Goal: Check status: Check status

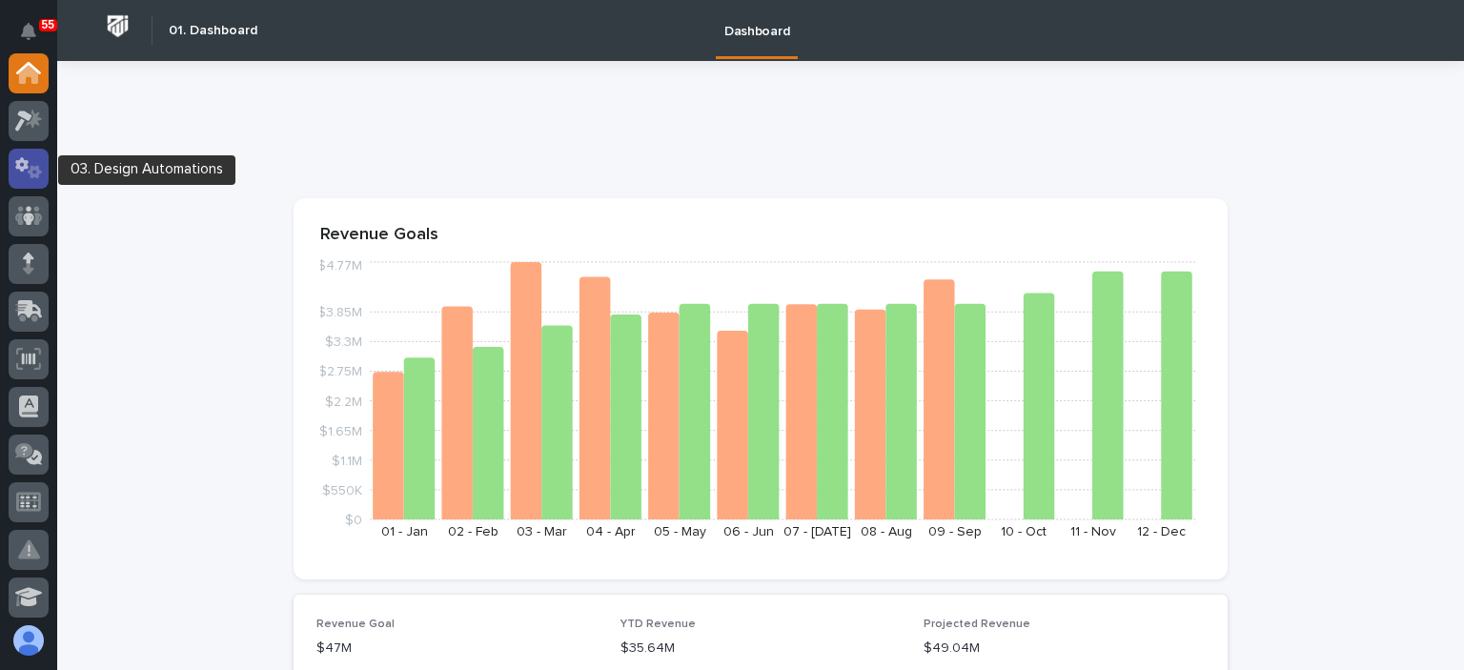
click at [23, 165] on icon at bounding box center [29, 168] width 28 height 22
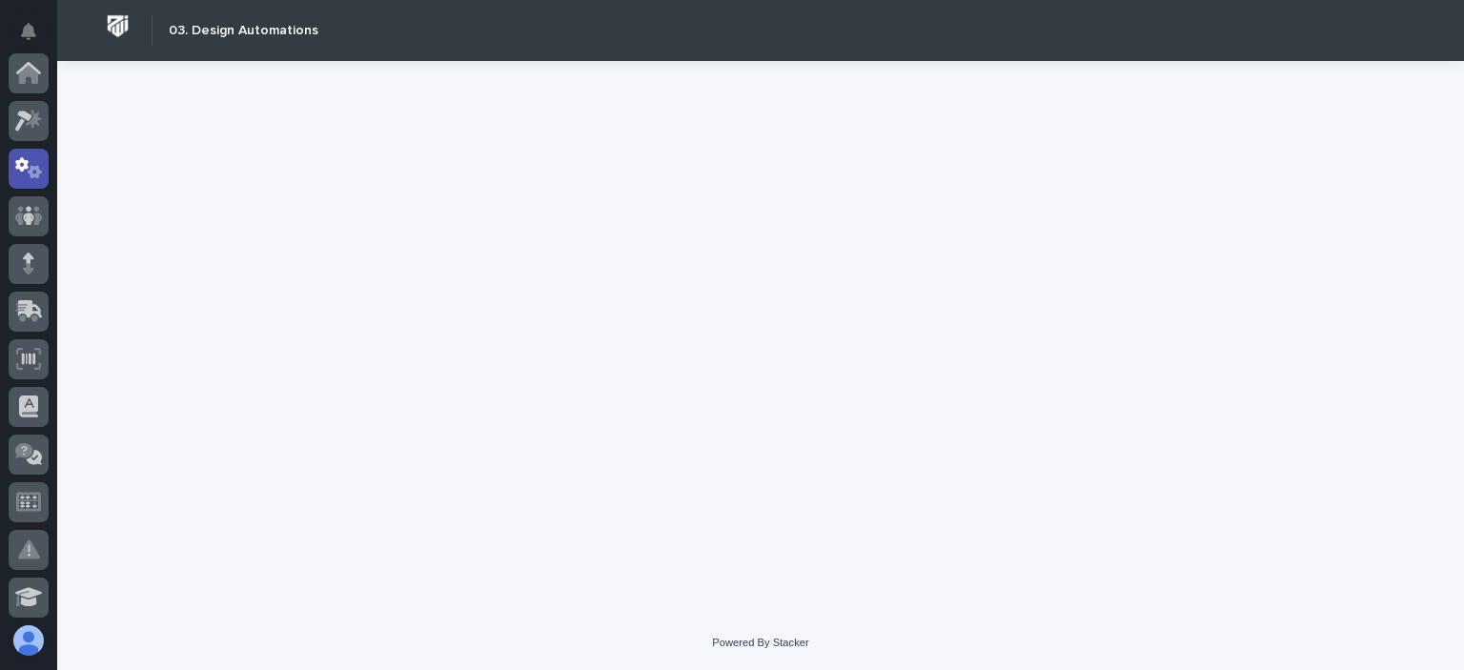
scroll to position [95, 0]
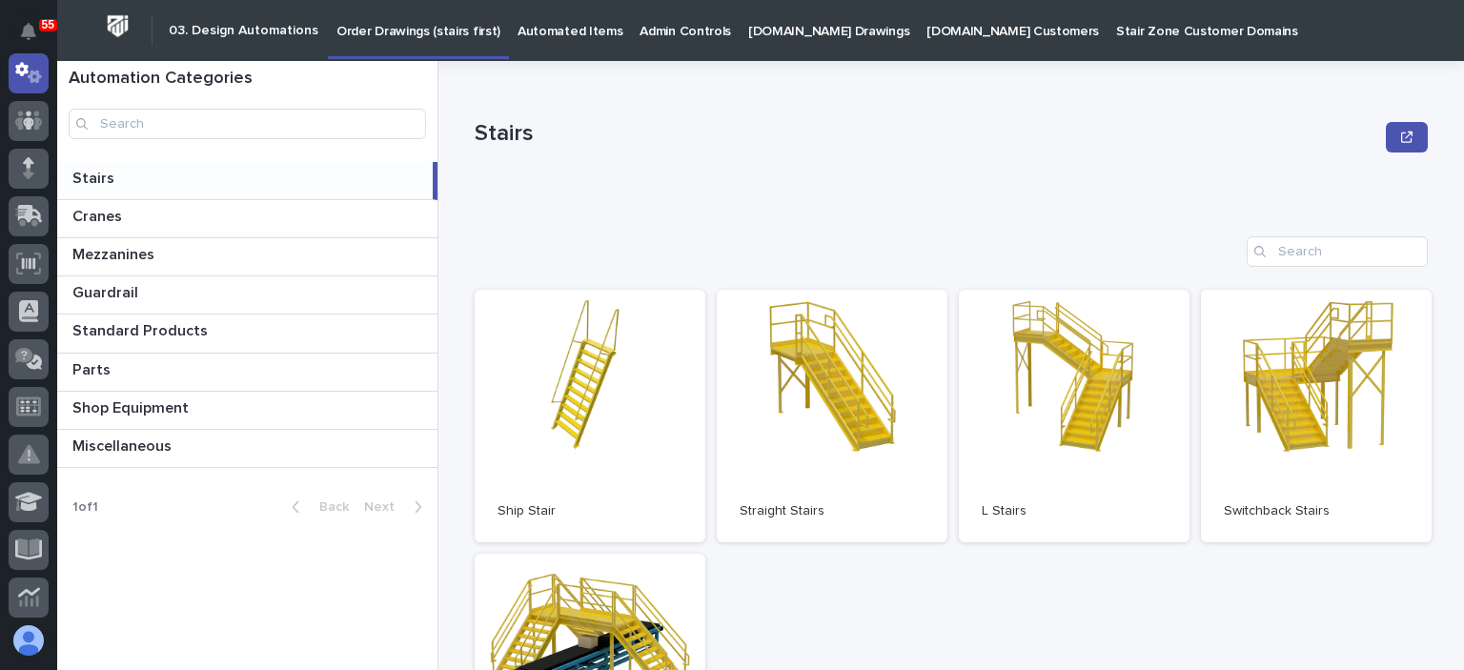
click at [707, 155] on div "Stairs" at bounding box center [951, 137] width 953 height 76
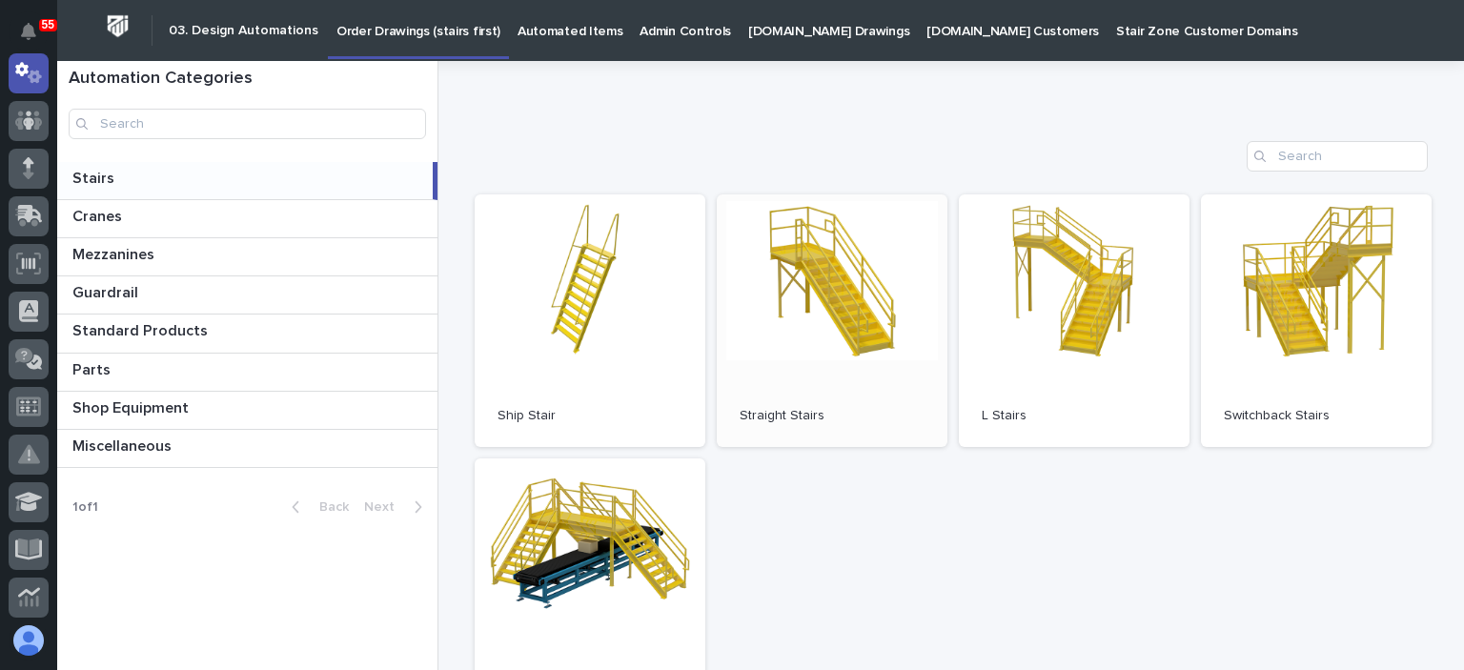
scroll to position [95, 0]
click at [822, 281] on link "Open" at bounding box center [832, 320] width 231 height 253
click at [562, 24] on p "Automated Items" at bounding box center [569, 20] width 105 height 40
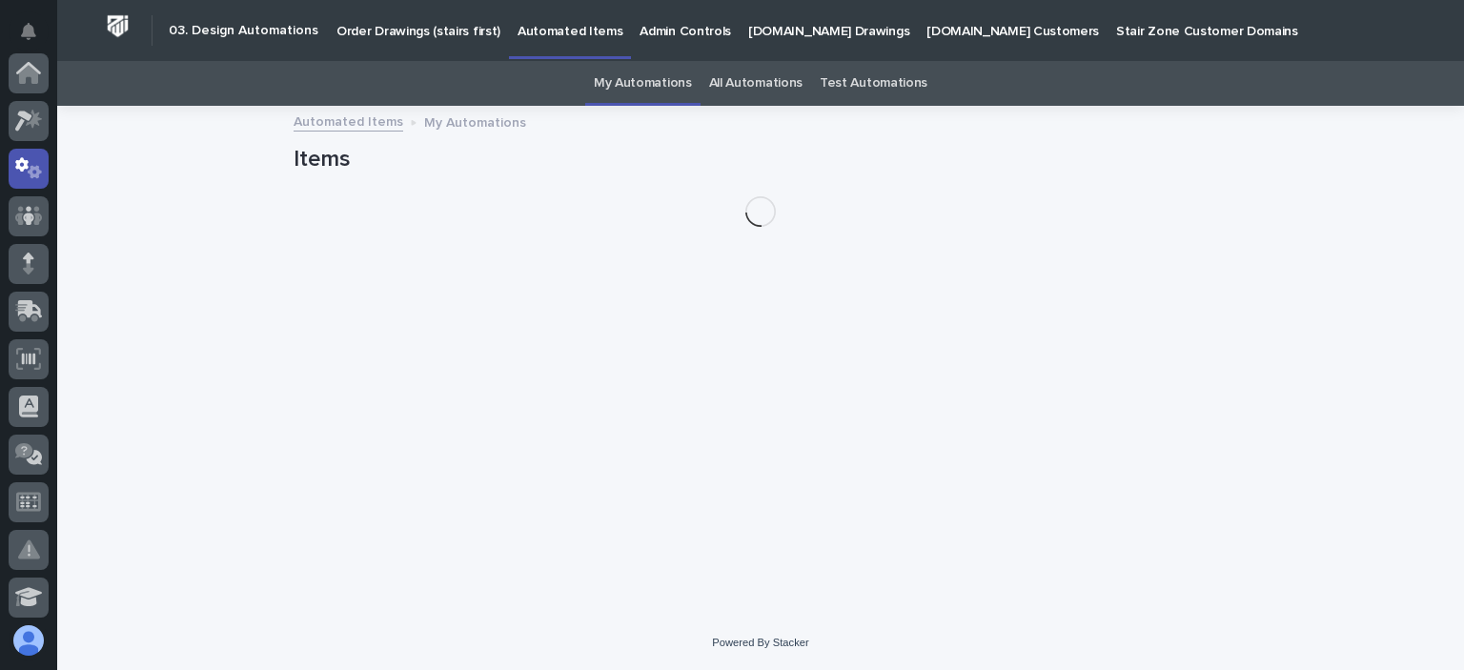
scroll to position [95, 0]
click at [760, 81] on link "All Automations" at bounding box center [755, 83] width 93 height 45
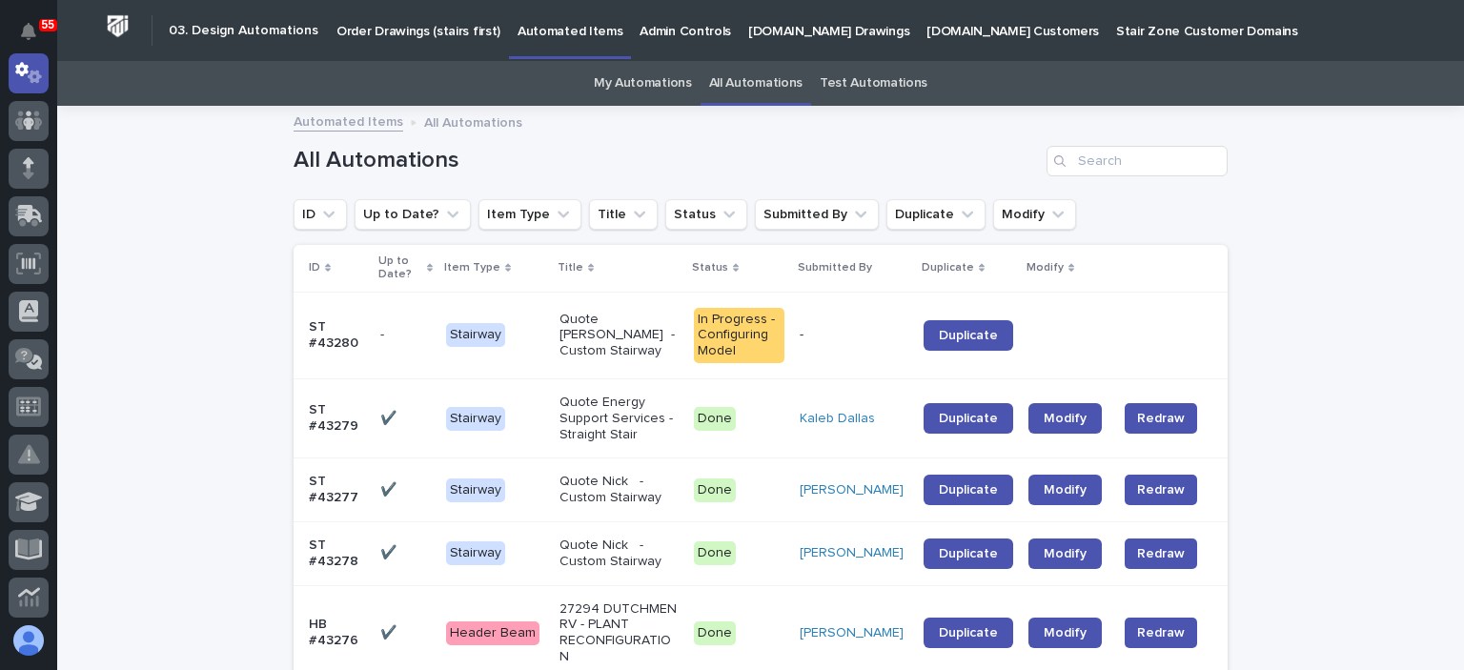
click at [406, 335] on p at bounding box center [405, 335] width 51 height 16
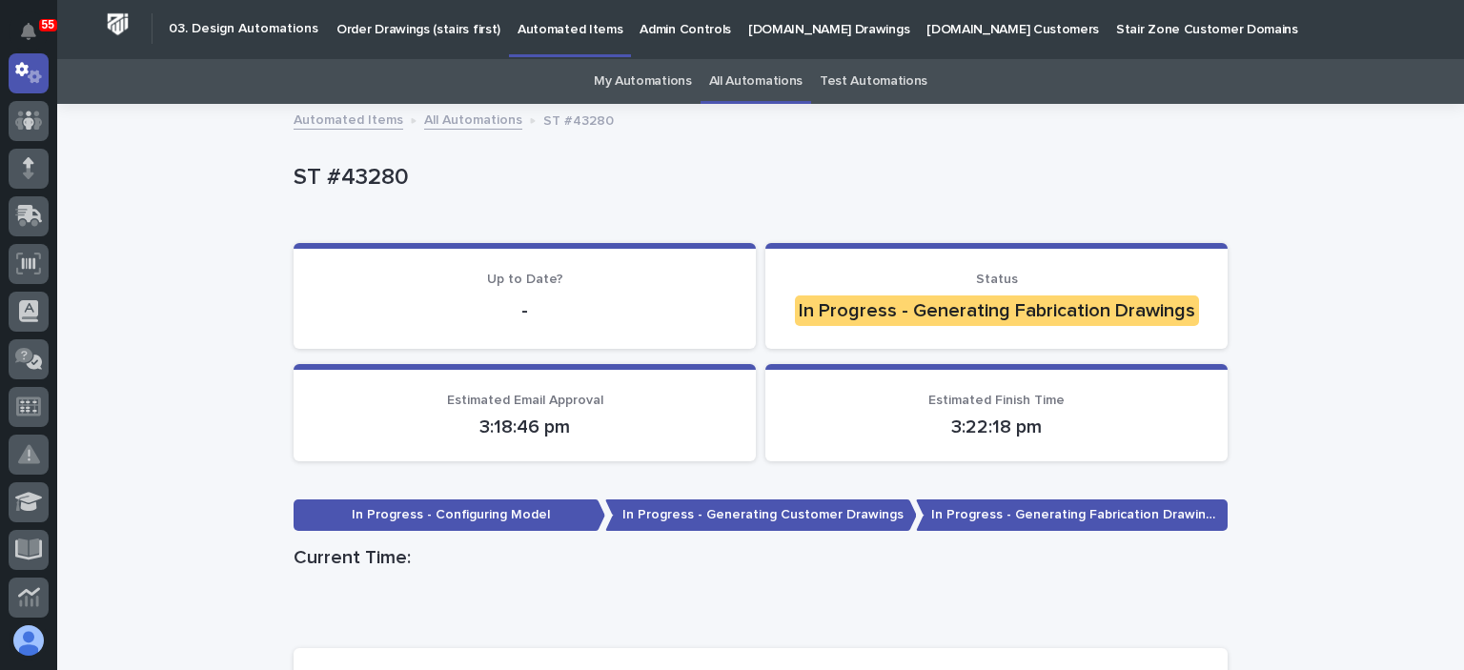
scroll to position [1, 0]
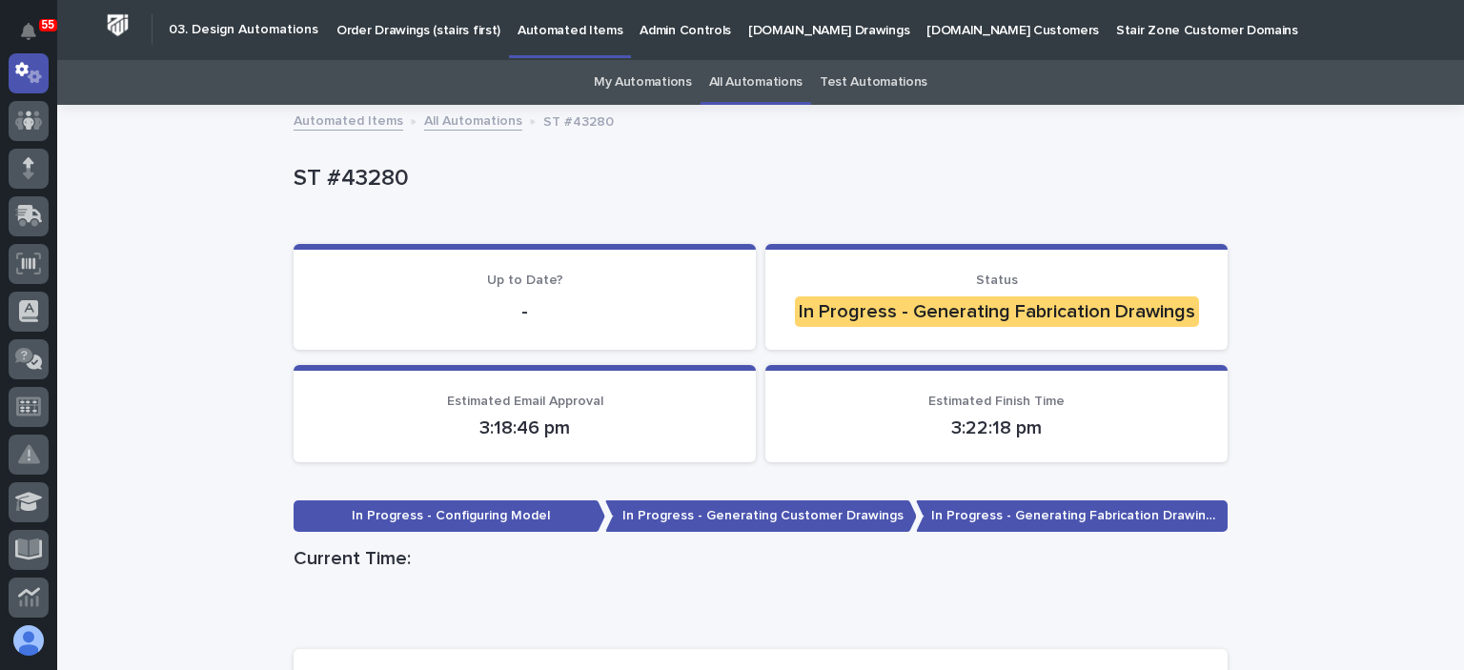
click at [852, 191] on p "ST #43280" at bounding box center [757, 179] width 926 height 28
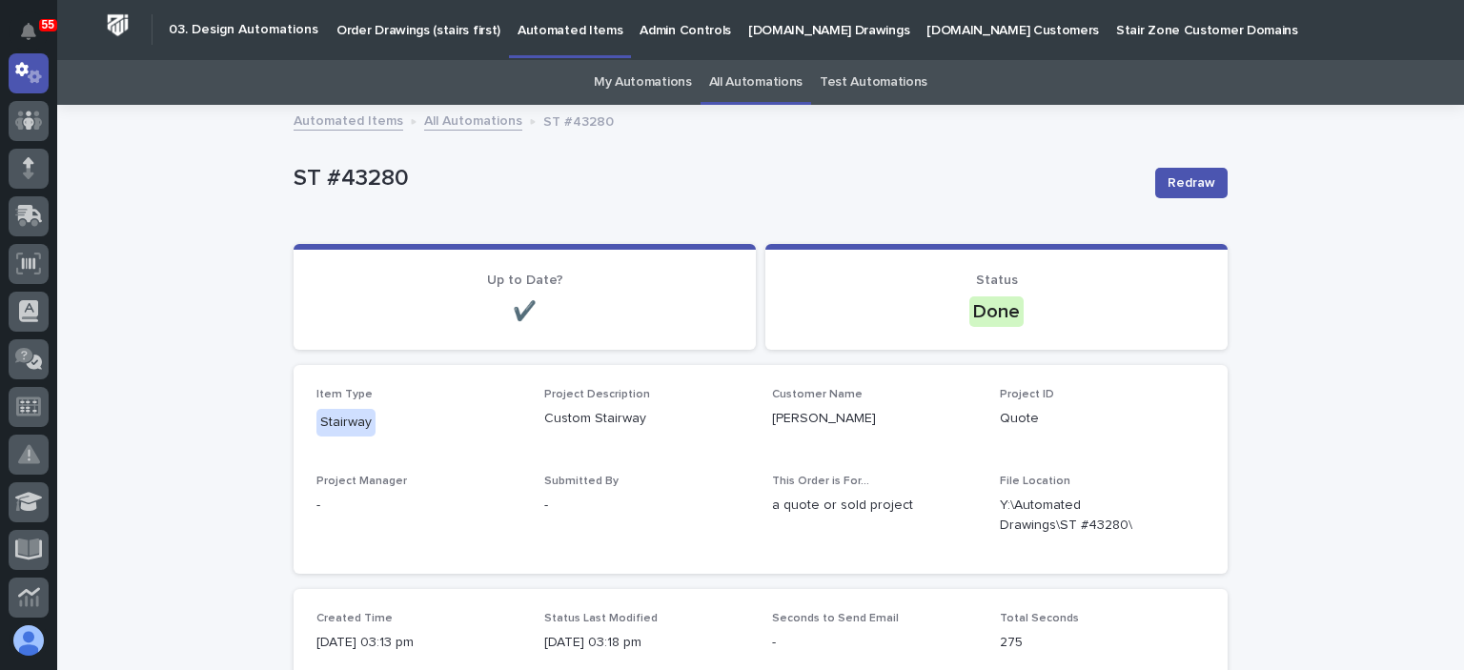
click at [764, 77] on link "All Automations" at bounding box center [755, 82] width 93 height 45
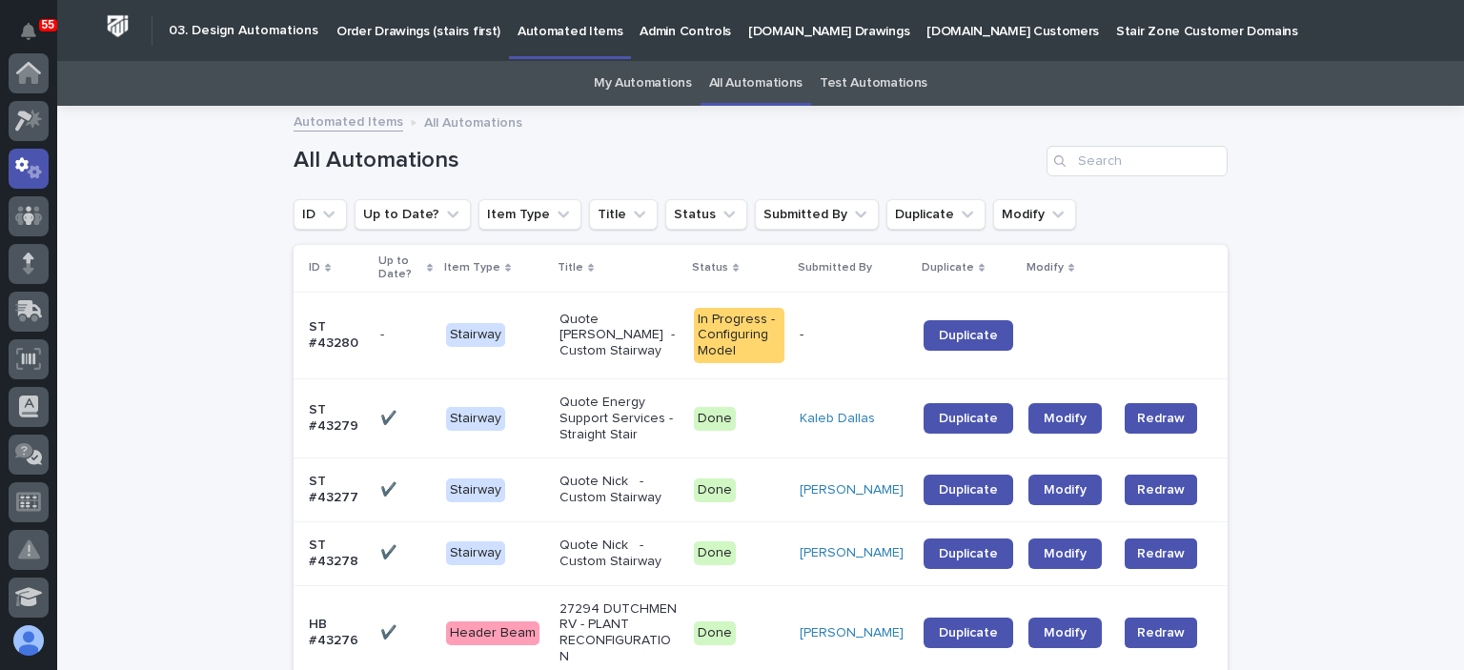
scroll to position [95, 0]
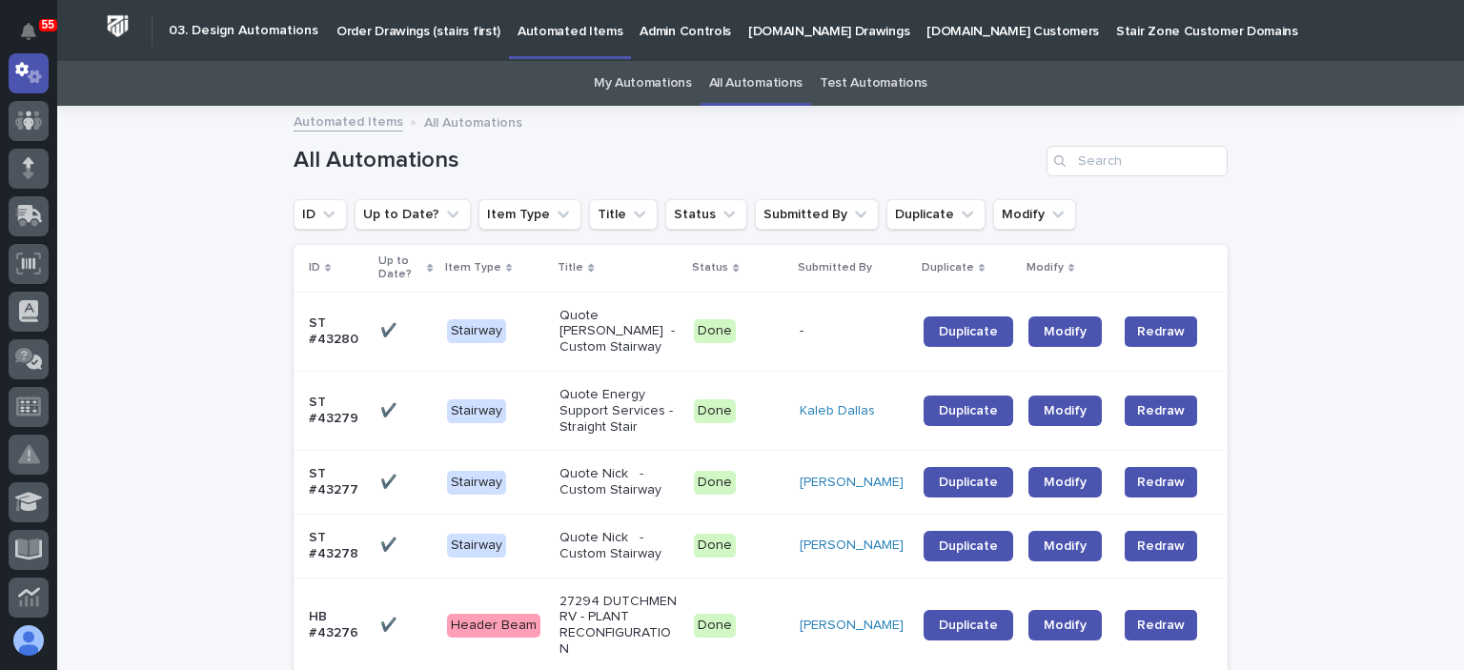
click at [611, 347] on p "Quote [PERSON_NAME] - Custom Stairway" at bounding box center [618, 332] width 119 height 48
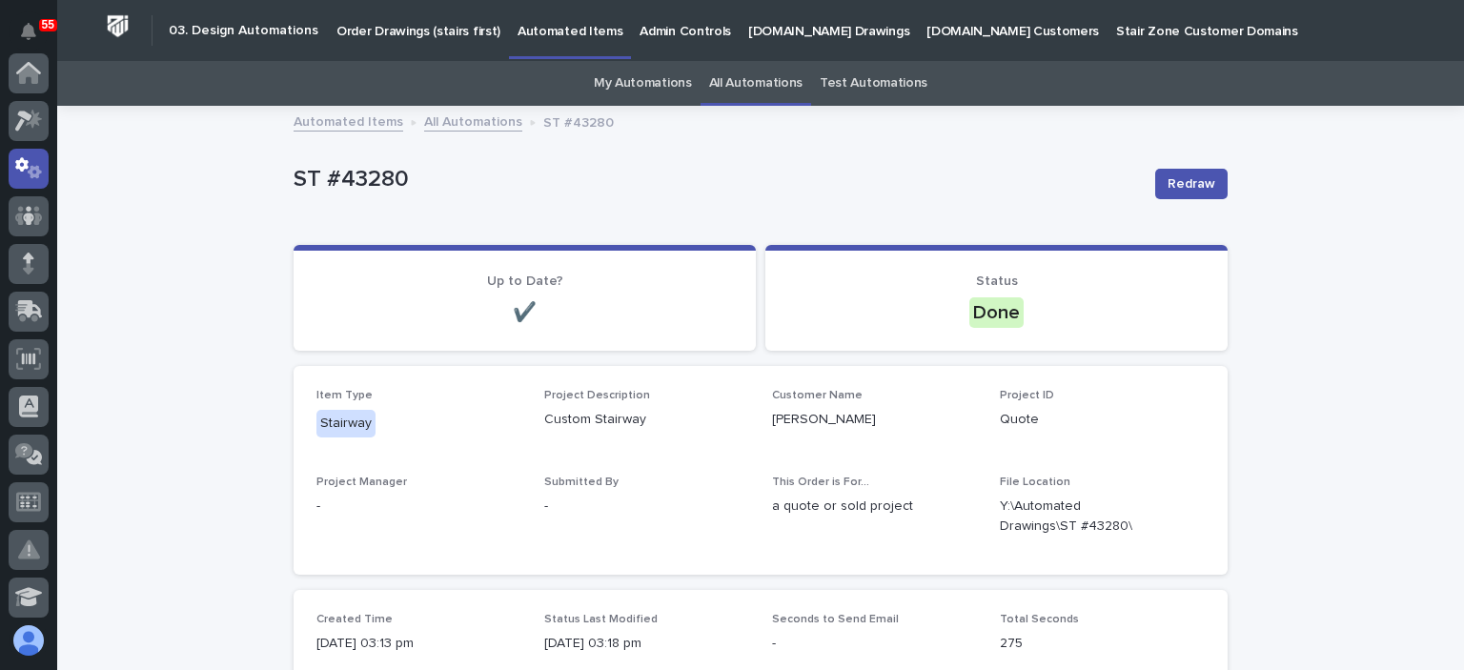
scroll to position [95, 0]
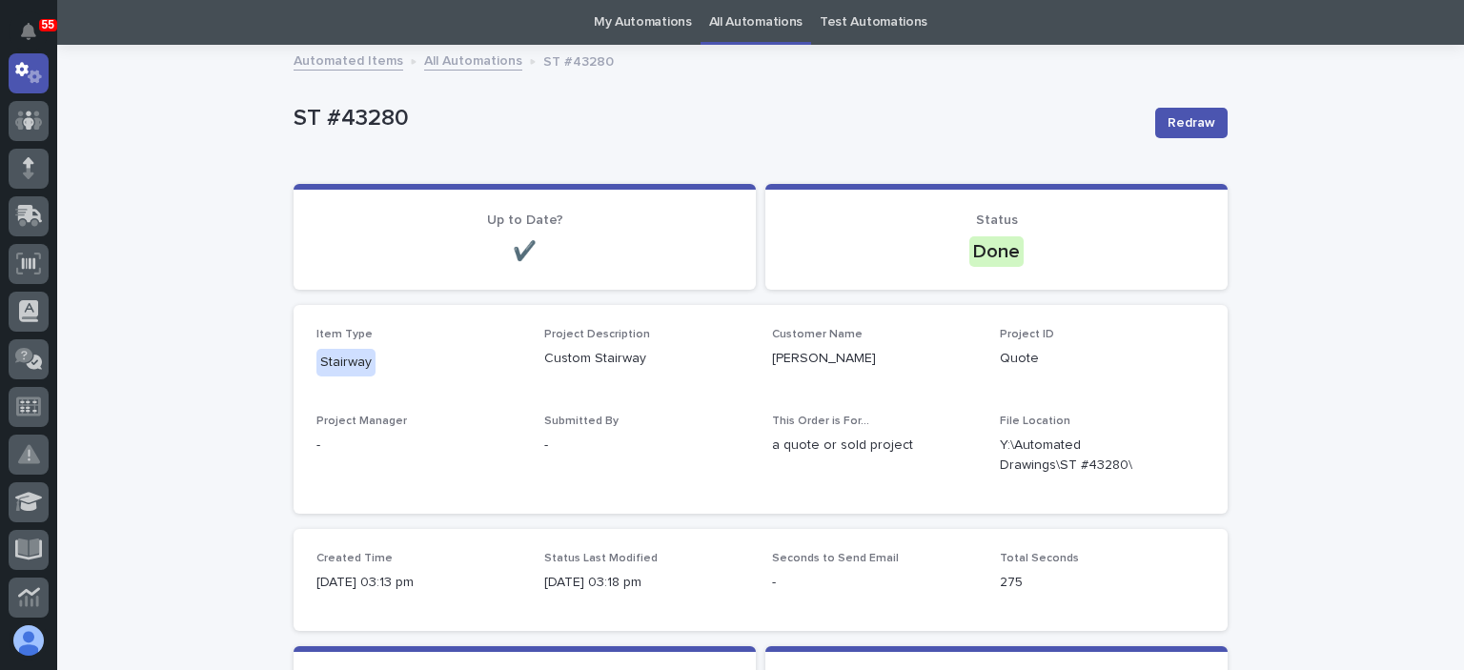
click at [729, 16] on link "All Automations" at bounding box center [755, 22] width 93 height 45
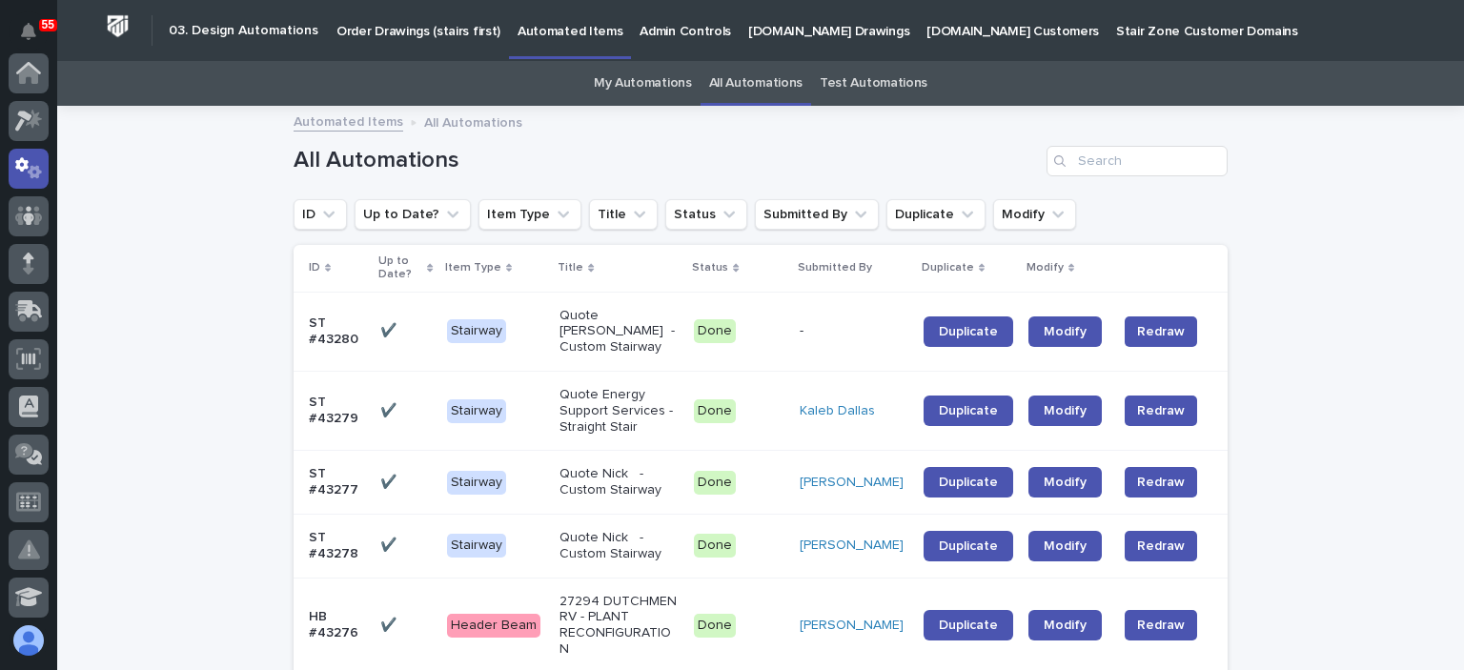
scroll to position [95, 0]
click at [753, 75] on link "All Automations" at bounding box center [755, 83] width 93 height 45
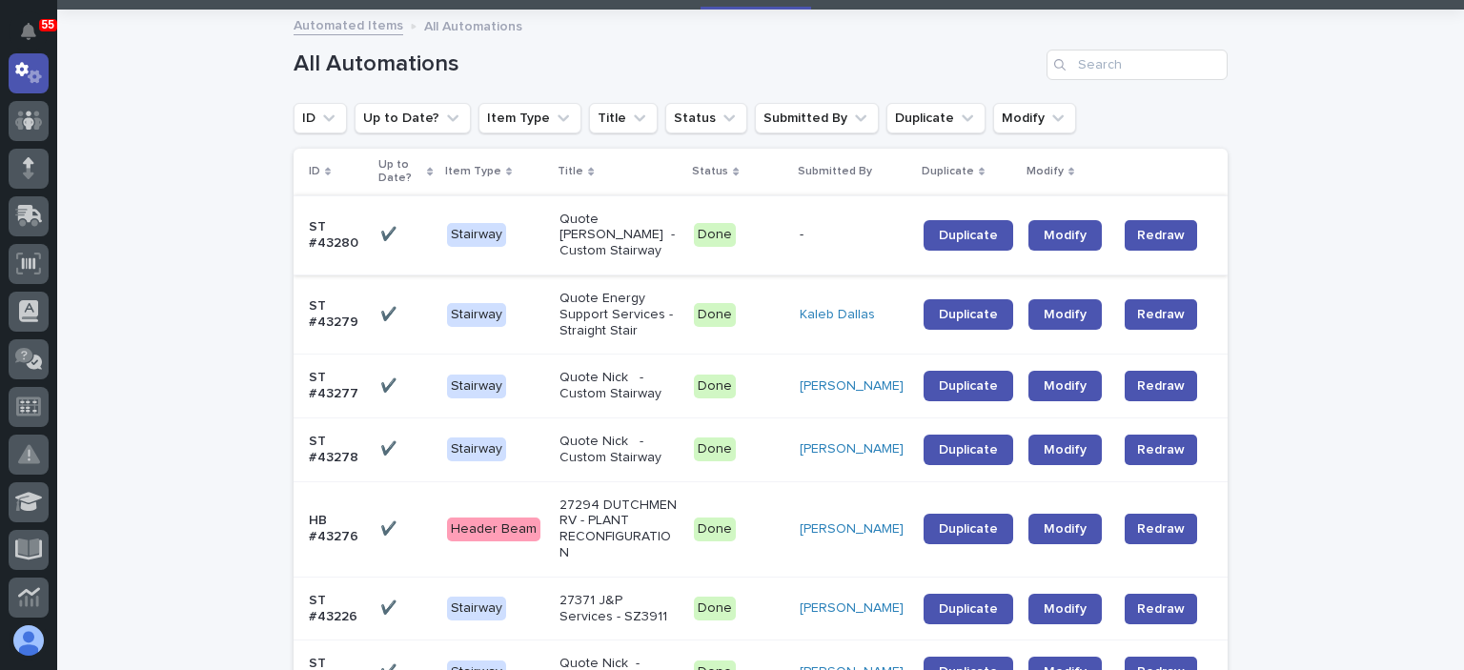
scroll to position [95, 0]
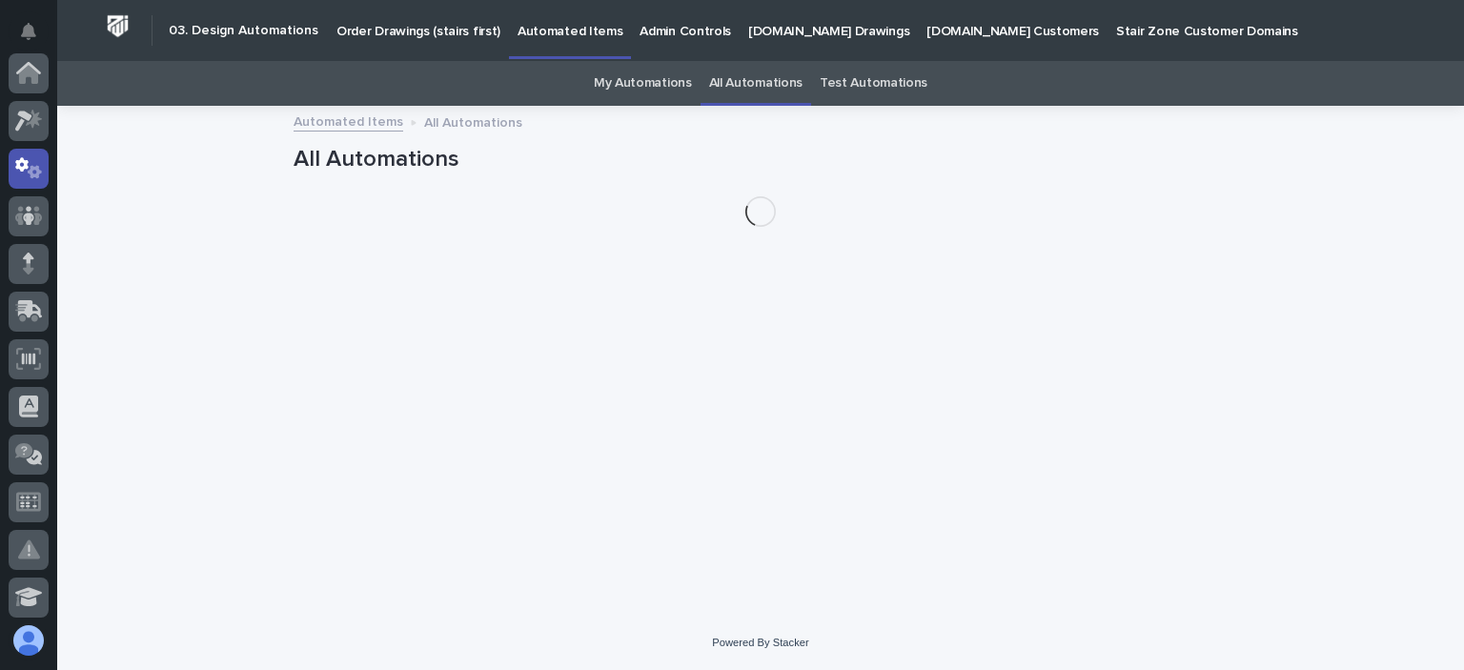
scroll to position [95, 0]
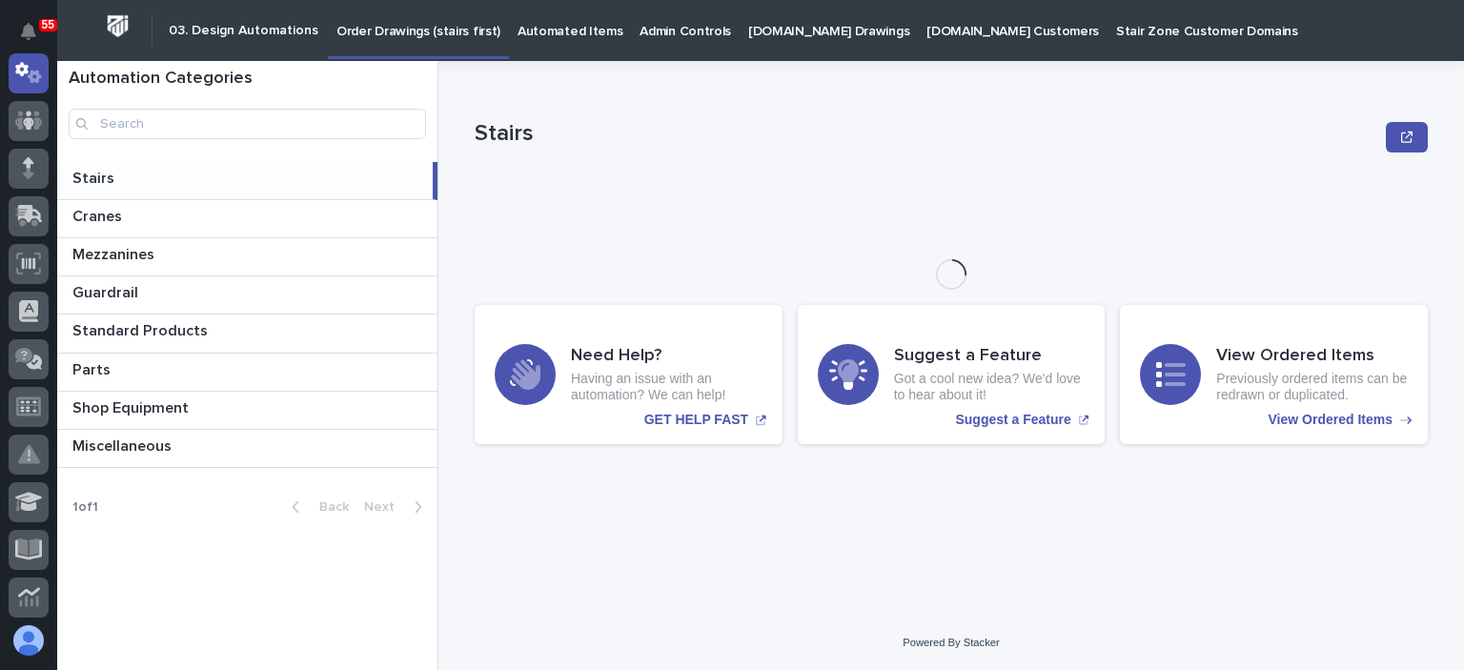
click at [828, 35] on p "[DOMAIN_NAME] Drawings" at bounding box center [828, 20] width 161 height 40
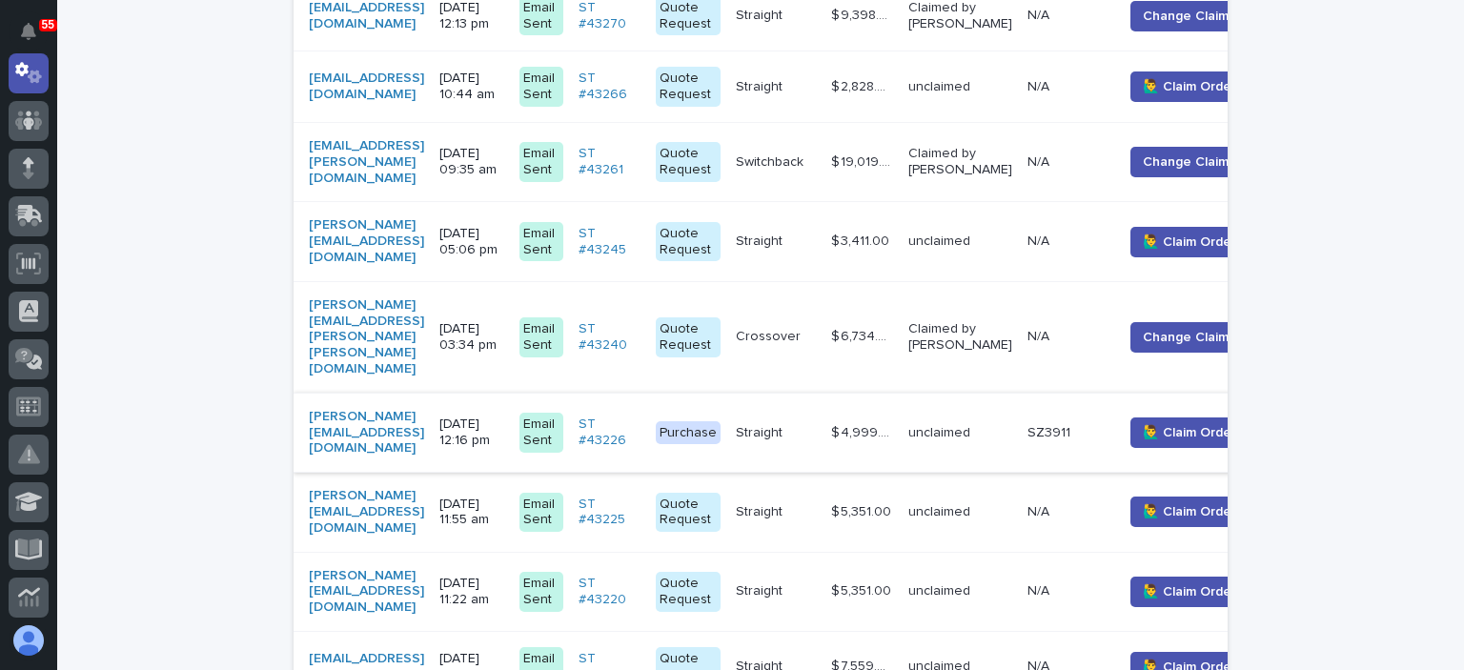
scroll to position [1333, 0]
click at [504, 416] on p "10/09/2025 12:16 pm" at bounding box center [471, 432] width 65 height 32
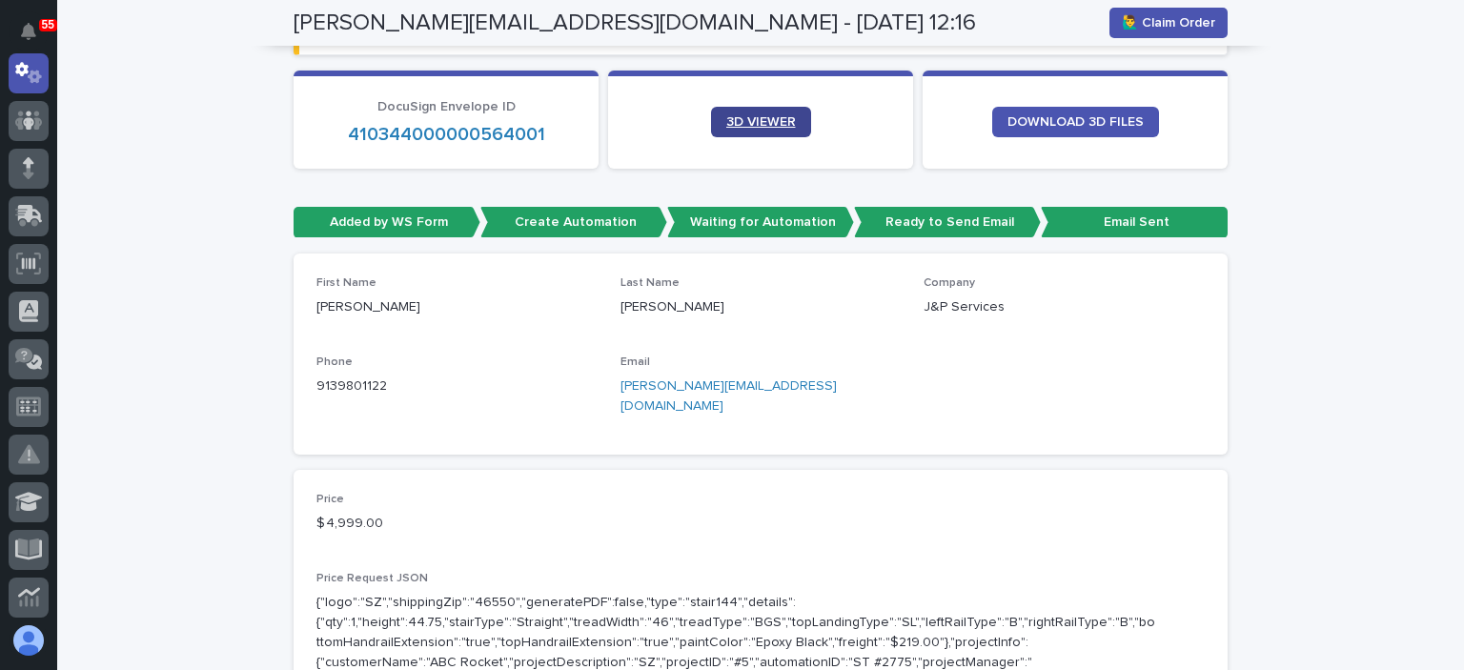
scroll to position [286, 0]
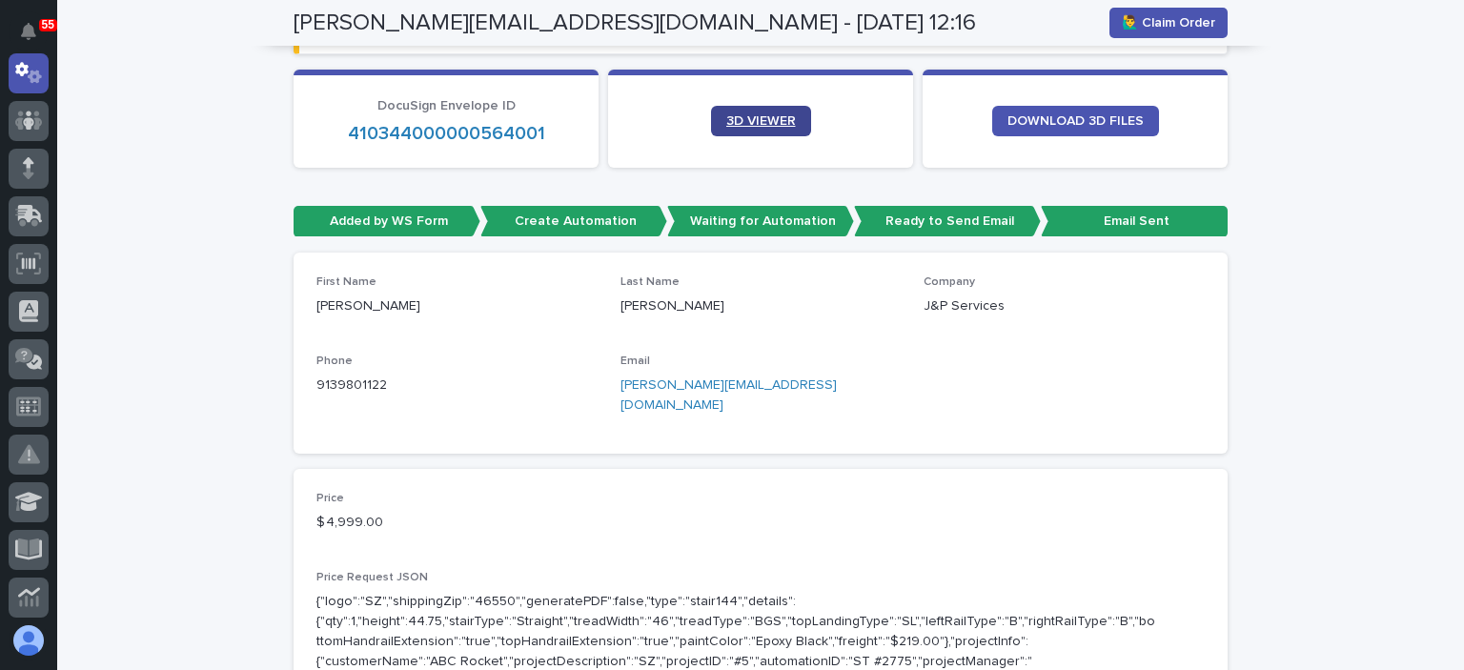
click at [747, 120] on span "3D VIEWER" at bounding box center [761, 120] width 70 height 13
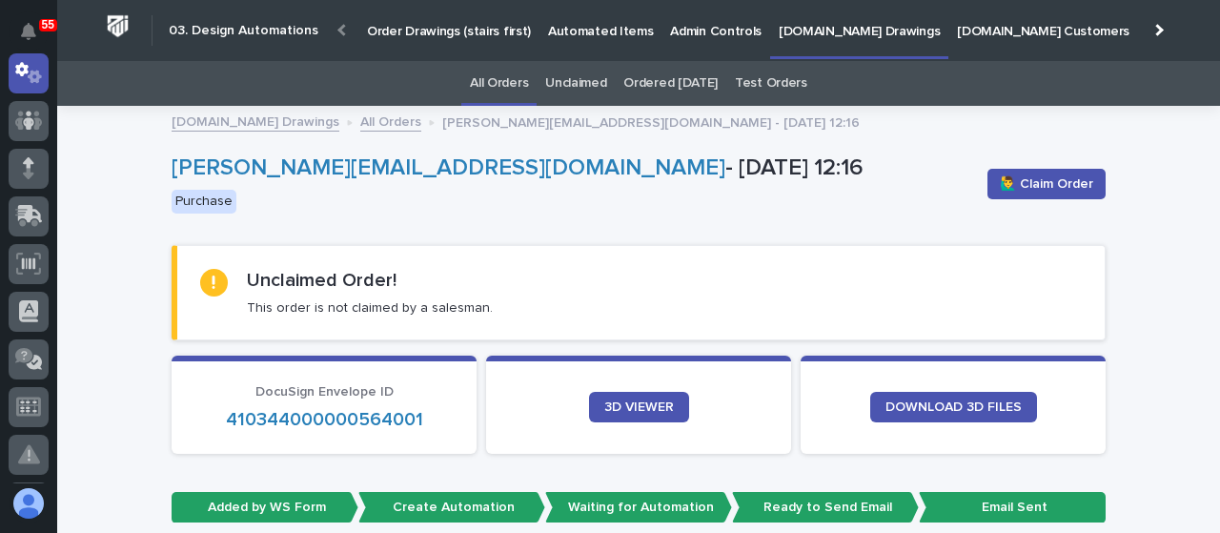
scroll to position [170, 0]
